Goal: Understand process/instructions: Learn how to perform a task or action

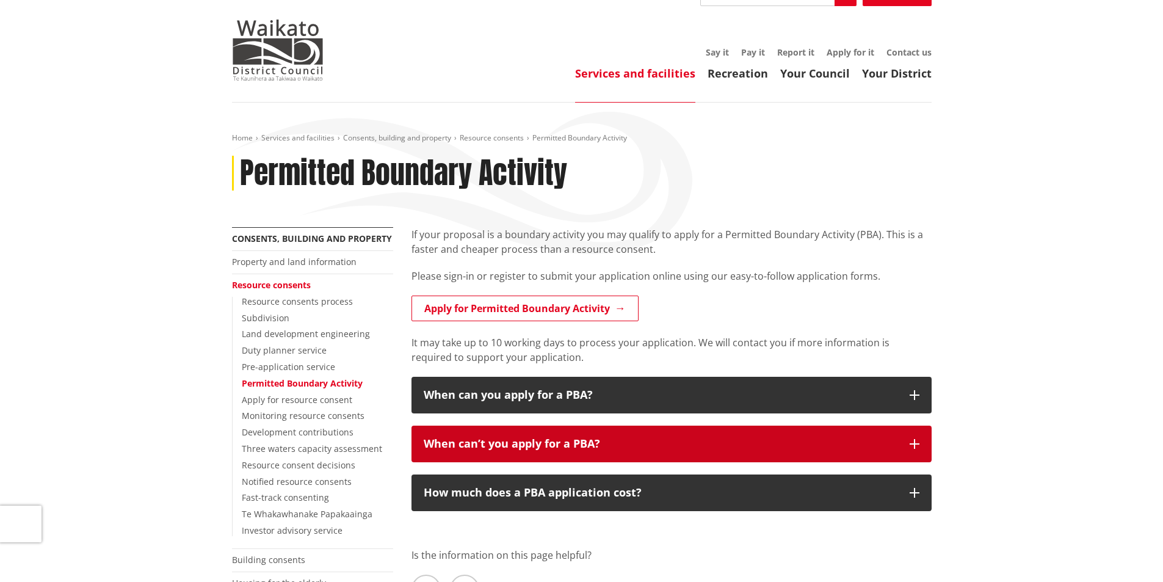
scroll to position [122, 0]
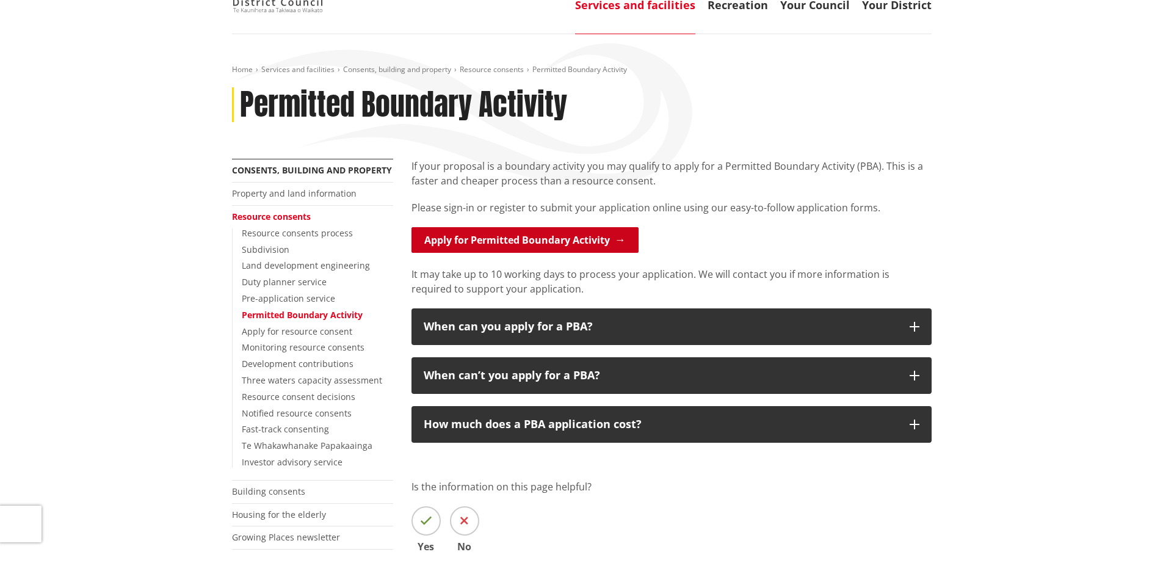
click at [503, 242] on link "Apply for Permitted Boundary Activity" at bounding box center [525, 240] width 227 height 26
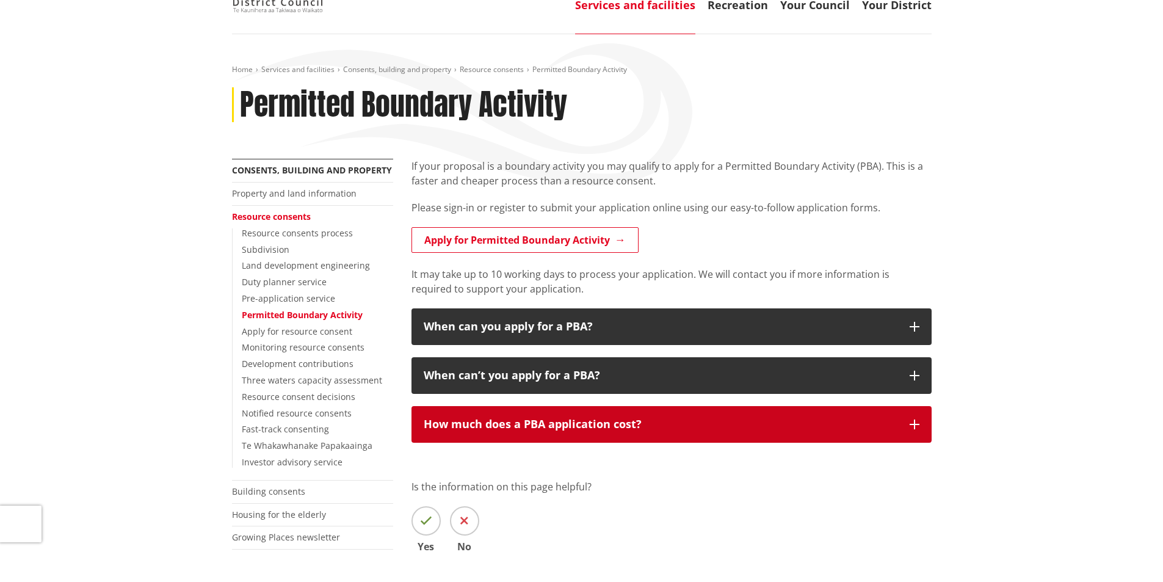
scroll to position [122, 0]
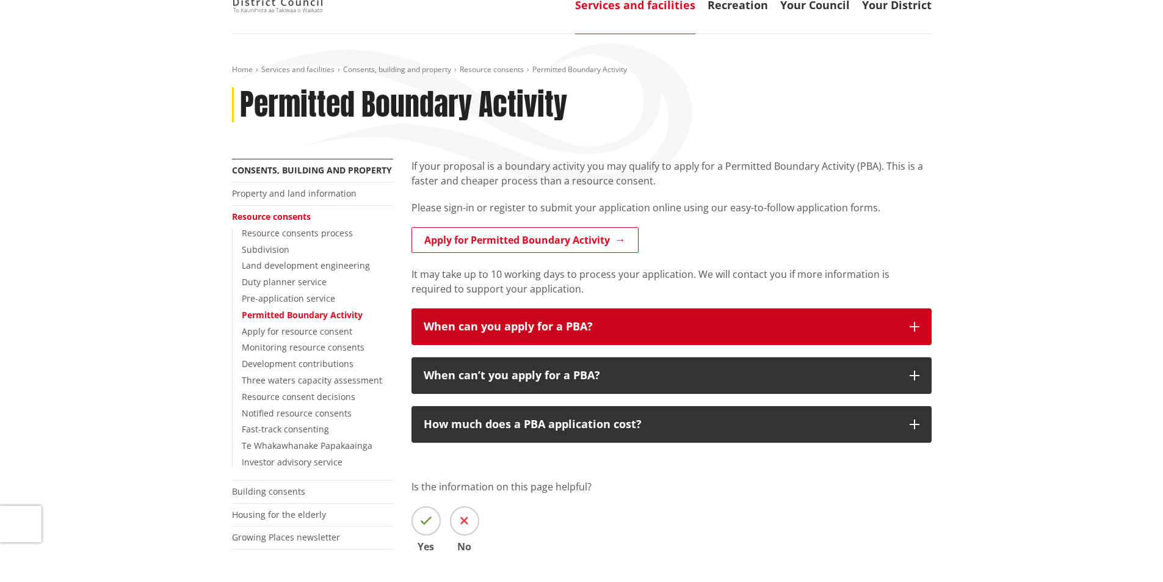
click at [916, 323] on icon "button" at bounding box center [915, 327] width 10 height 10
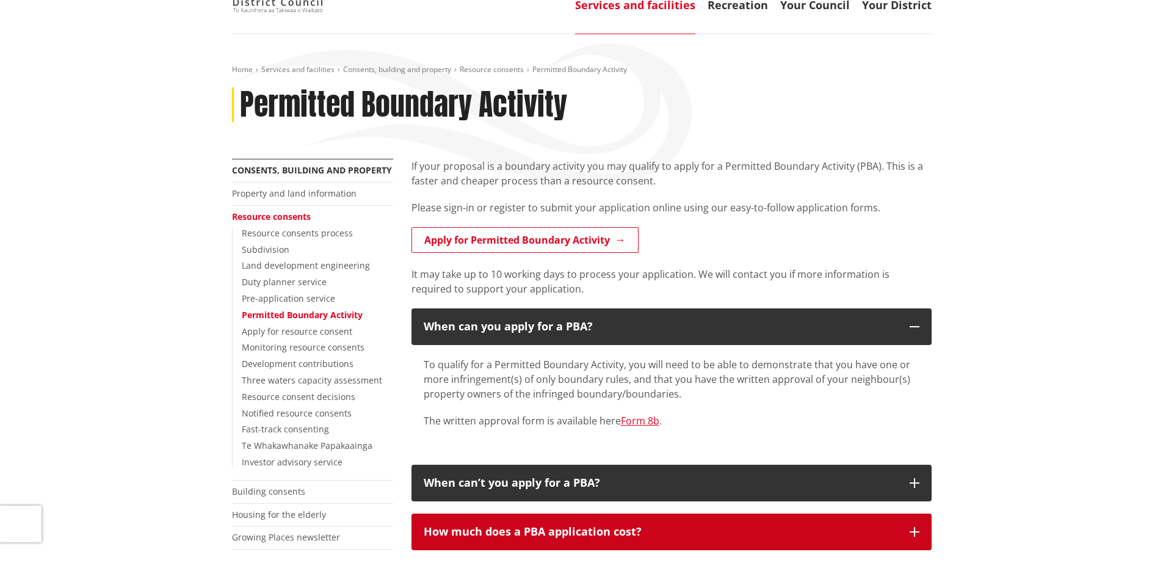
click at [915, 536] on button "How much does a PBA application cost?" at bounding box center [672, 532] width 520 height 37
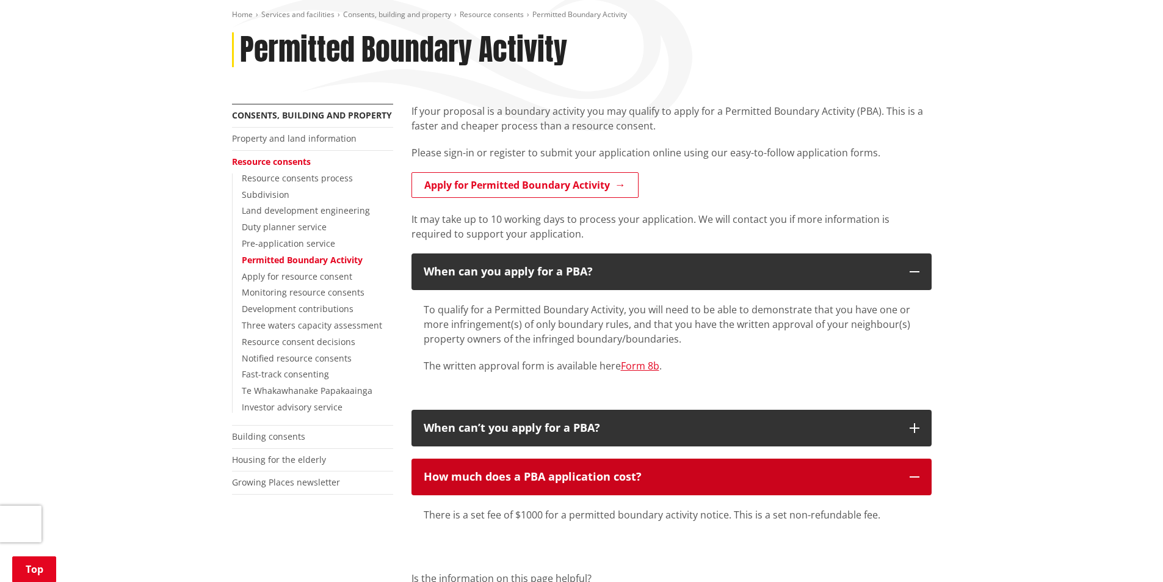
scroll to position [244, 0]
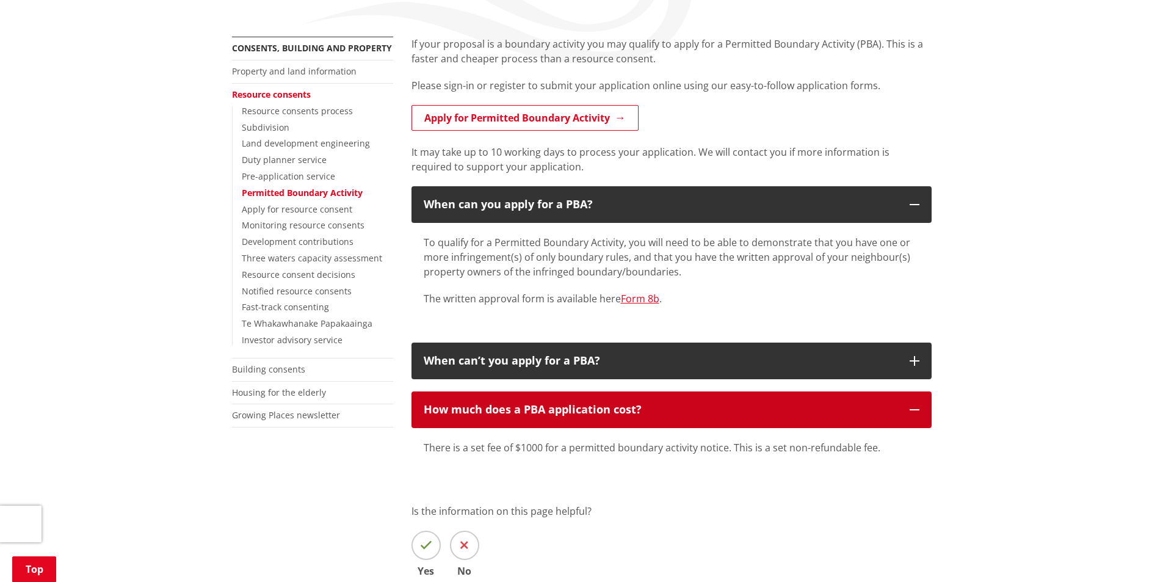
click at [917, 408] on icon "button" at bounding box center [915, 410] width 10 height 10
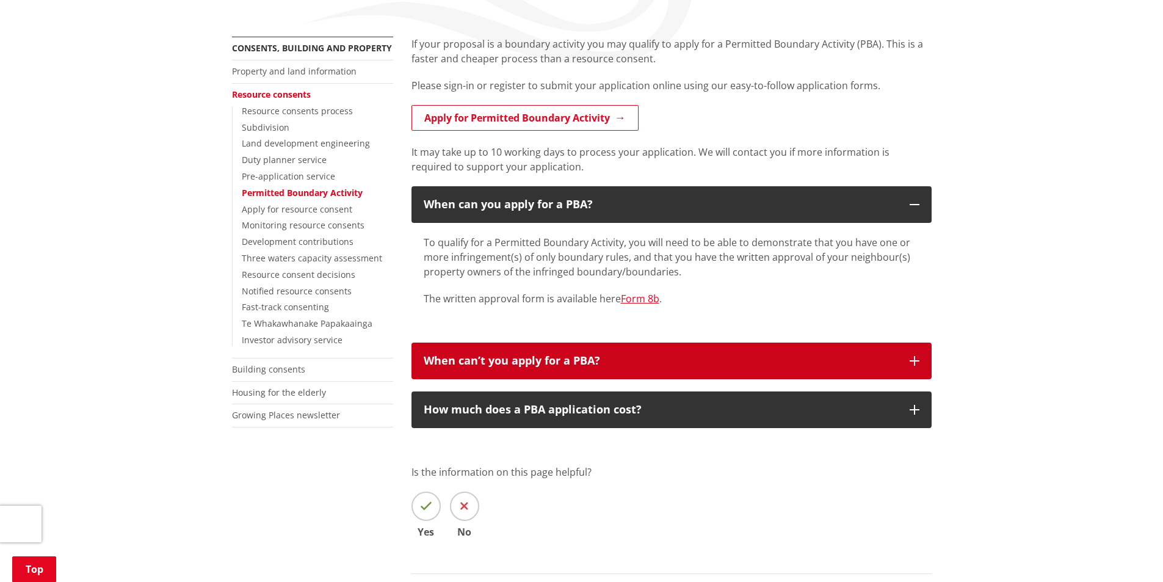
click at [916, 358] on icon "button" at bounding box center [915, 361] width 10 height 10
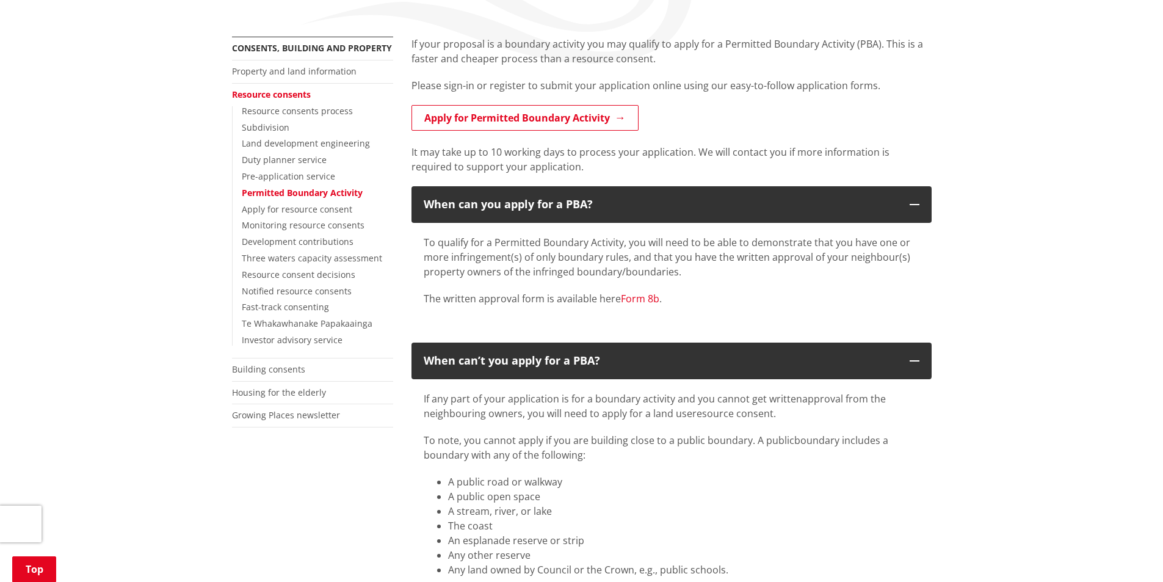
click at [636, 296] on link "Form 8b" at bounding box center [640, 298] width 38 height 13
